Goal: Task Accomplishment & Management: Manage account settings

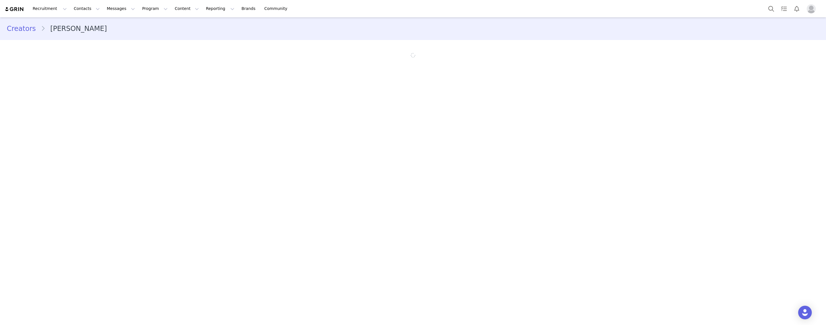
click at [50, 169] on main "Creators [PERSON_NAME]" at bounding box center [413, 170] width 826 height 307
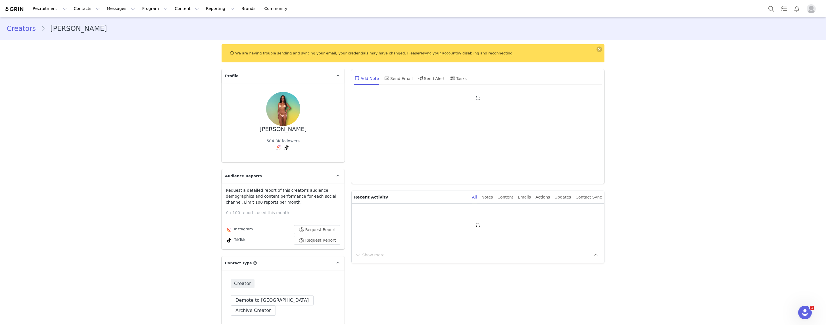
type input "+1 ([GEOGRAPHIC_DATA])"
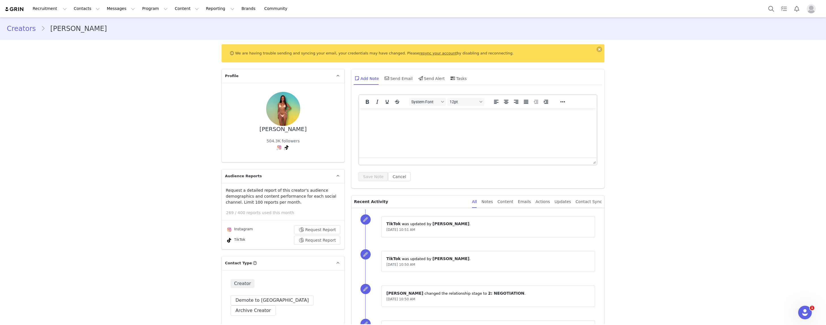
scroll to position [893, 0]
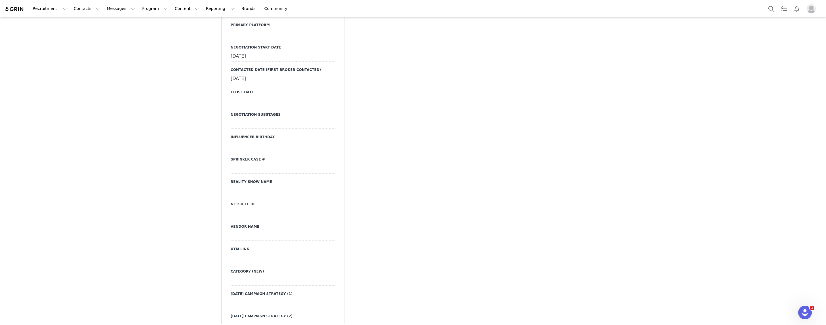
click at [262, 186] on div at bounding box center [283, 191] width 105 height 10
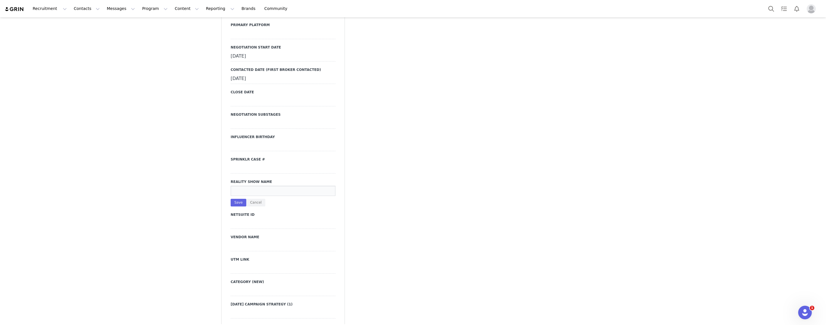
click at [261, 186] on input at bounding box center [283, 191] width 105 height 10
type input "Love Island"
click at [240, 199] on button "Save" at bounding box center [239, 203] width 16 height 8
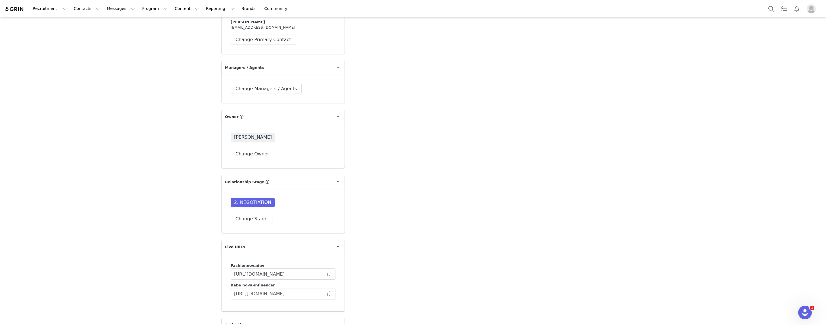
scroll to position [1837, 0]
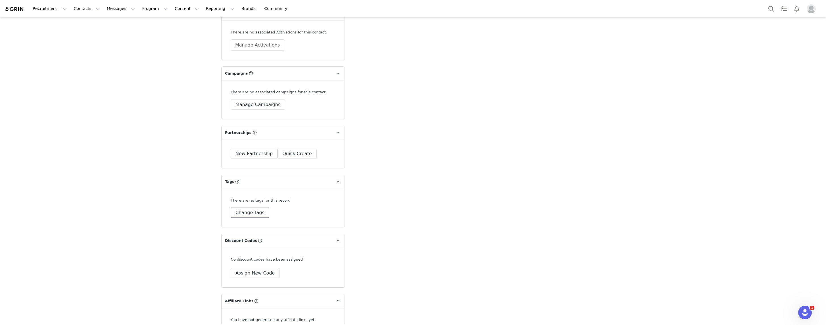
click at [241, 208] on button "Change Tags" at bounding box center [250, 213] width 39 height 10
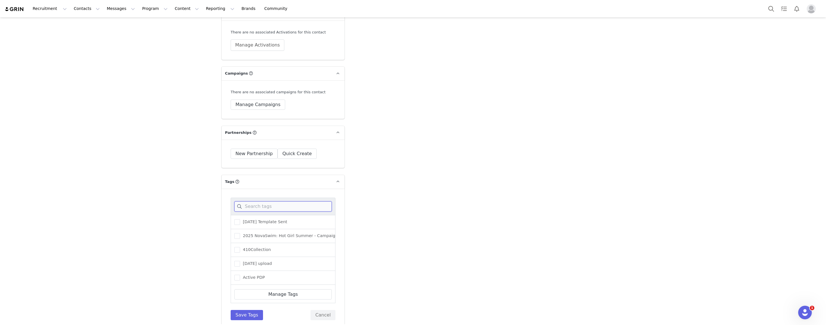
click at [249, 202] on input at bounding box center [282, 207] width 97 height 10
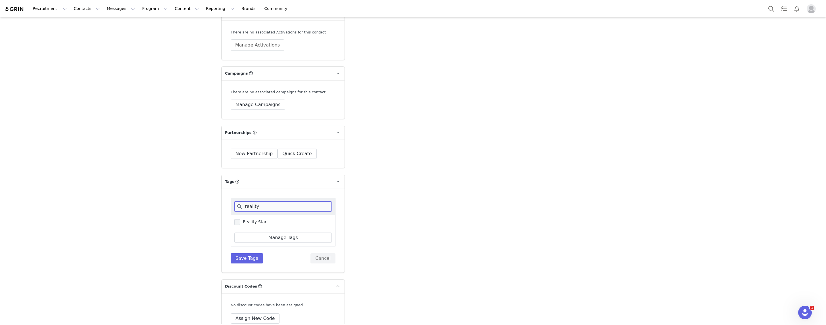
type input "reality"
click at [236, 220] on span at bounding box center [237, 223] width 6 height 6
click at [240, 220] on input "Reality Star" at bounding box center [240, 220] width 0 height 0
click at [239, 254] on button "Save Tags" at bounding box center [247, 259] width 32 height 10
